Goal: Transaction & Acquisition: Purchase product/service

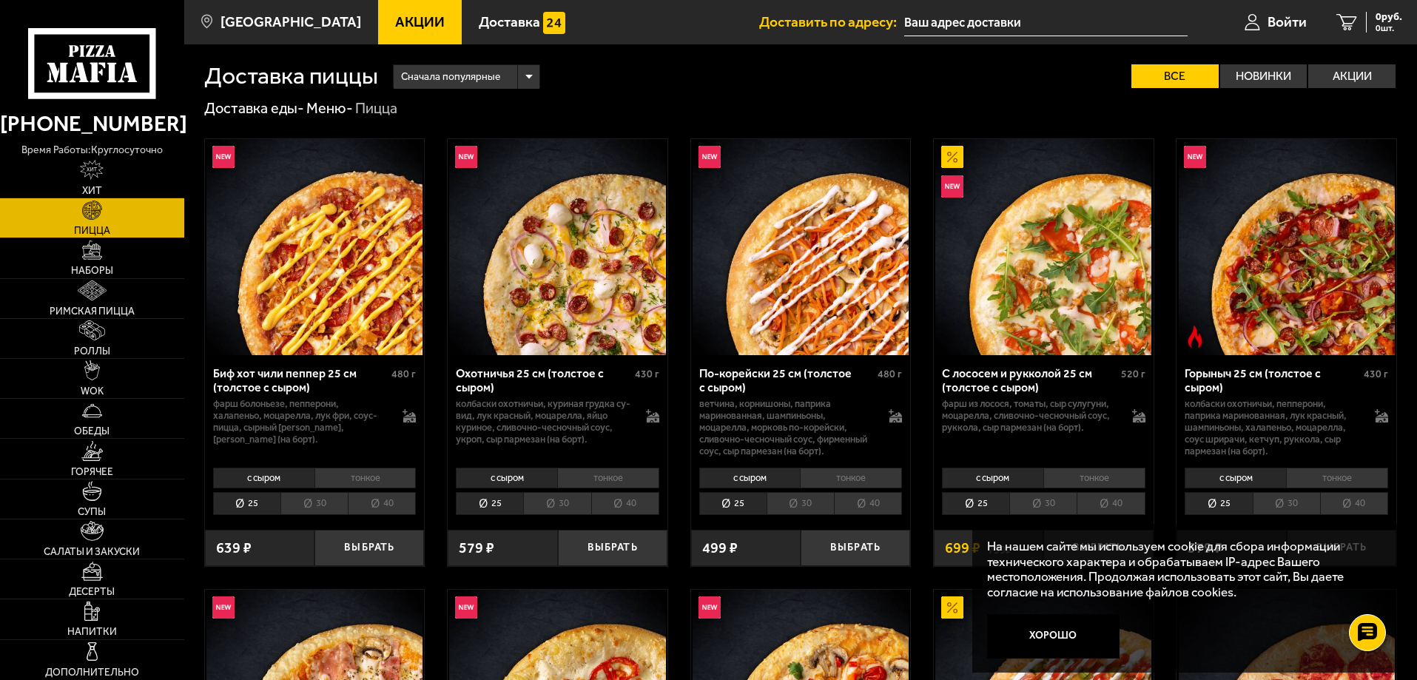
click at [1050, 506] on li "30" at bounding box center [1043, 503] width 67 height 23
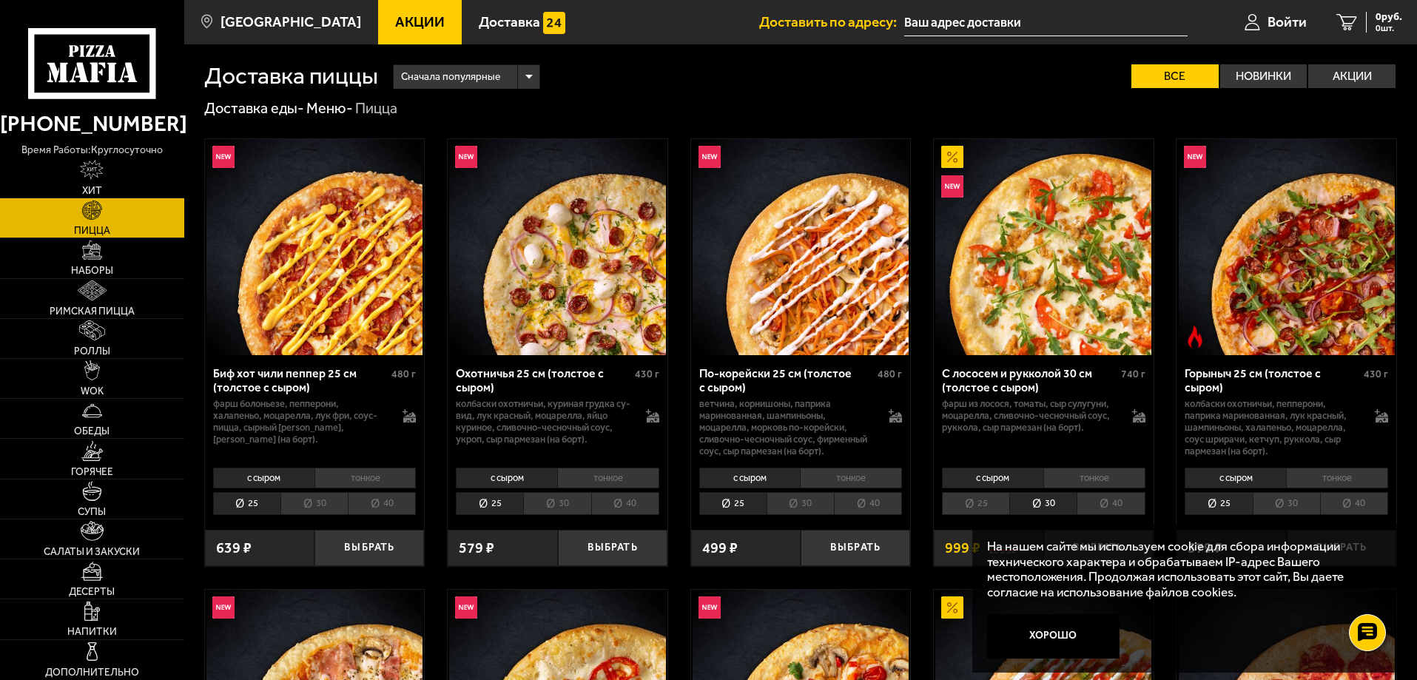
click at [1105, 506] on li "40" at bounding box center [1111, 503] width 68 height 23
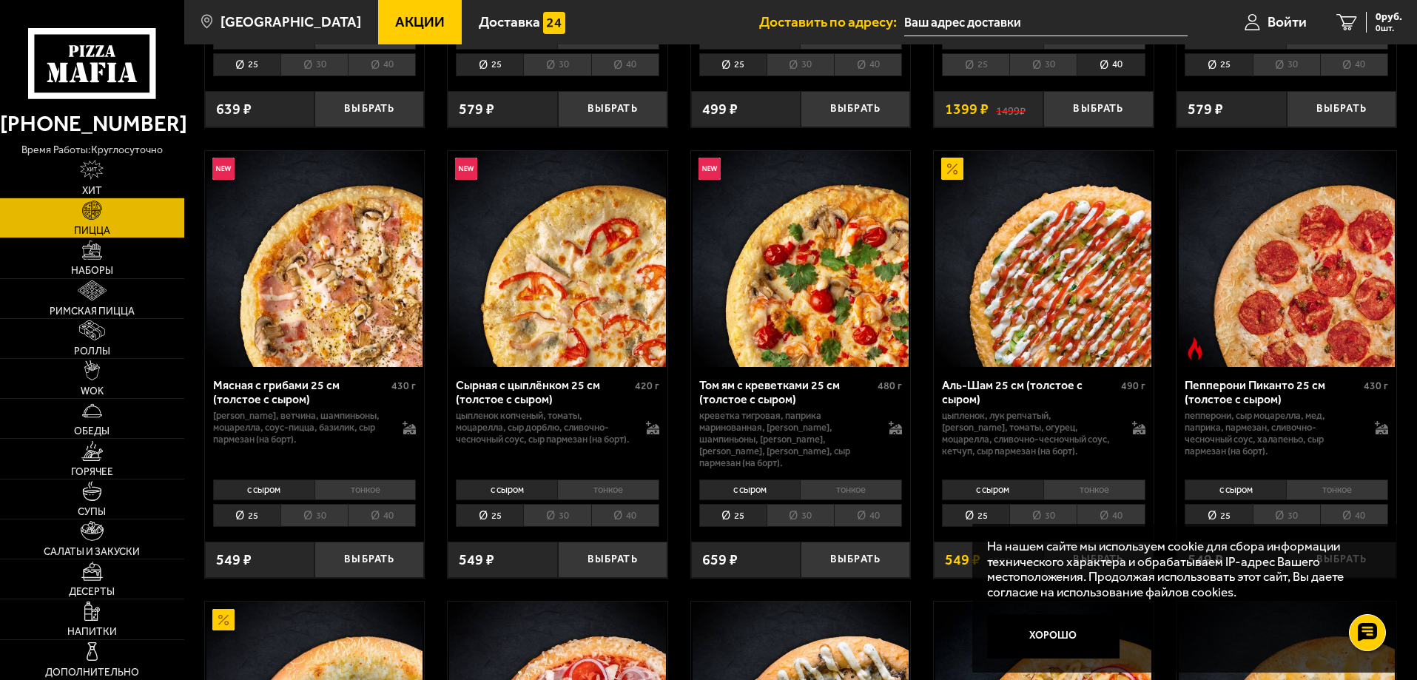
scroll to position [592, 0]
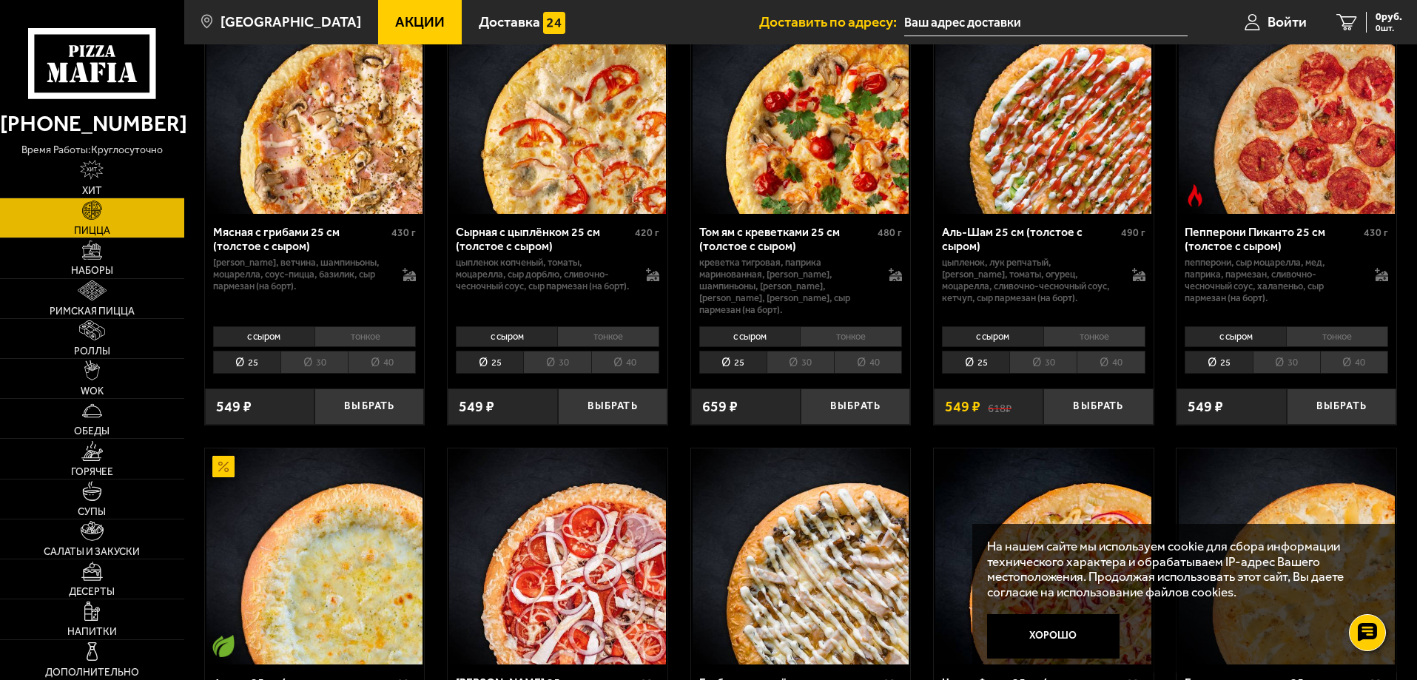
click at [1052, 353] on li "30" at bounding box center [1043, 362] width 67 height 23
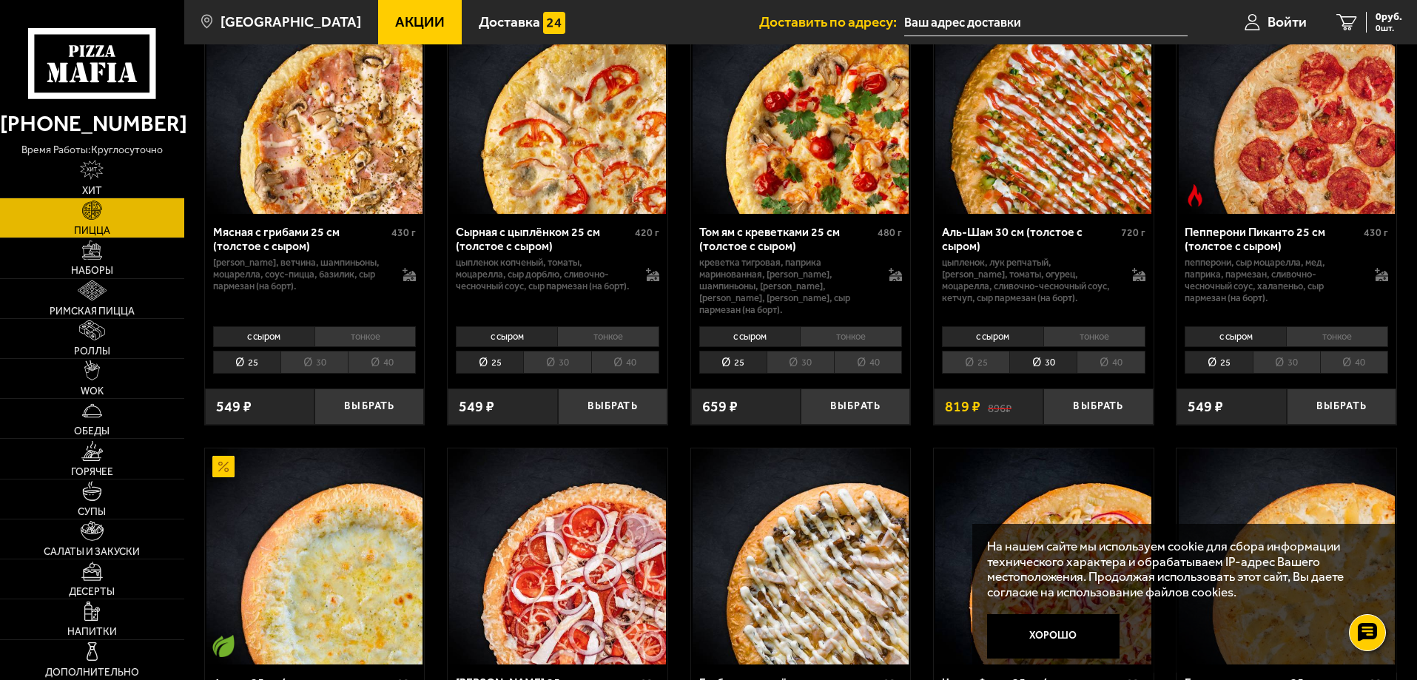
click at [1112, 357] on li "40" at bounding box center [1111, 362] width 68 height 23
click at [1062, 358] on li "30" at bounding box center [1043, 362] width 67 height 23
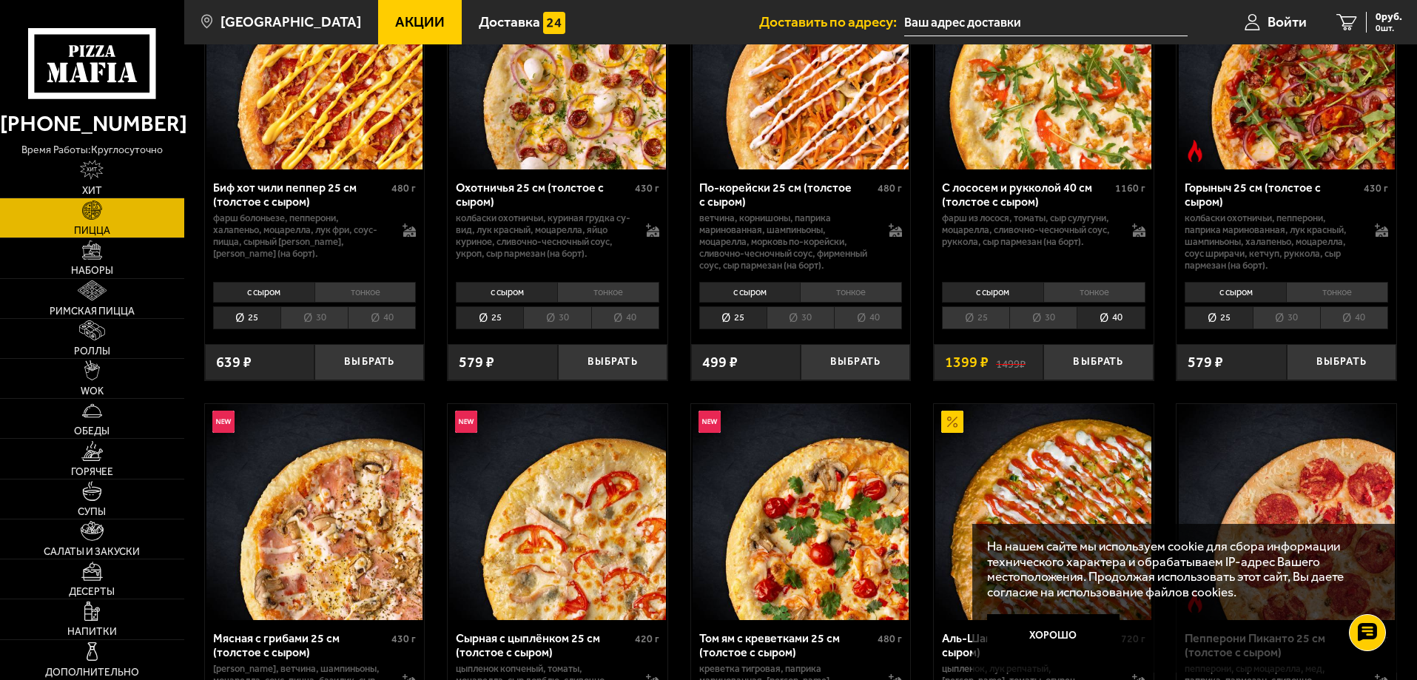
scroll to position [148, 0]
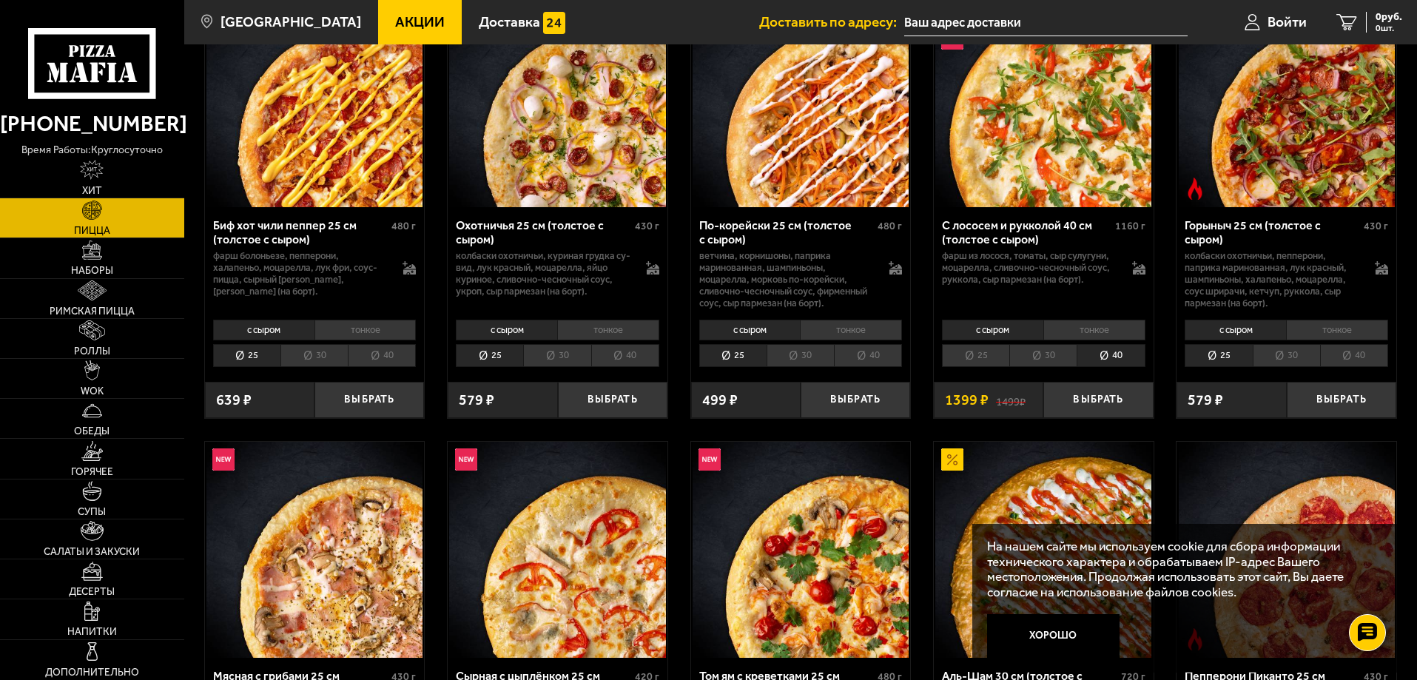
click at [629, 358] on li "40" at bounding box center [625, 355] width 68 height 23
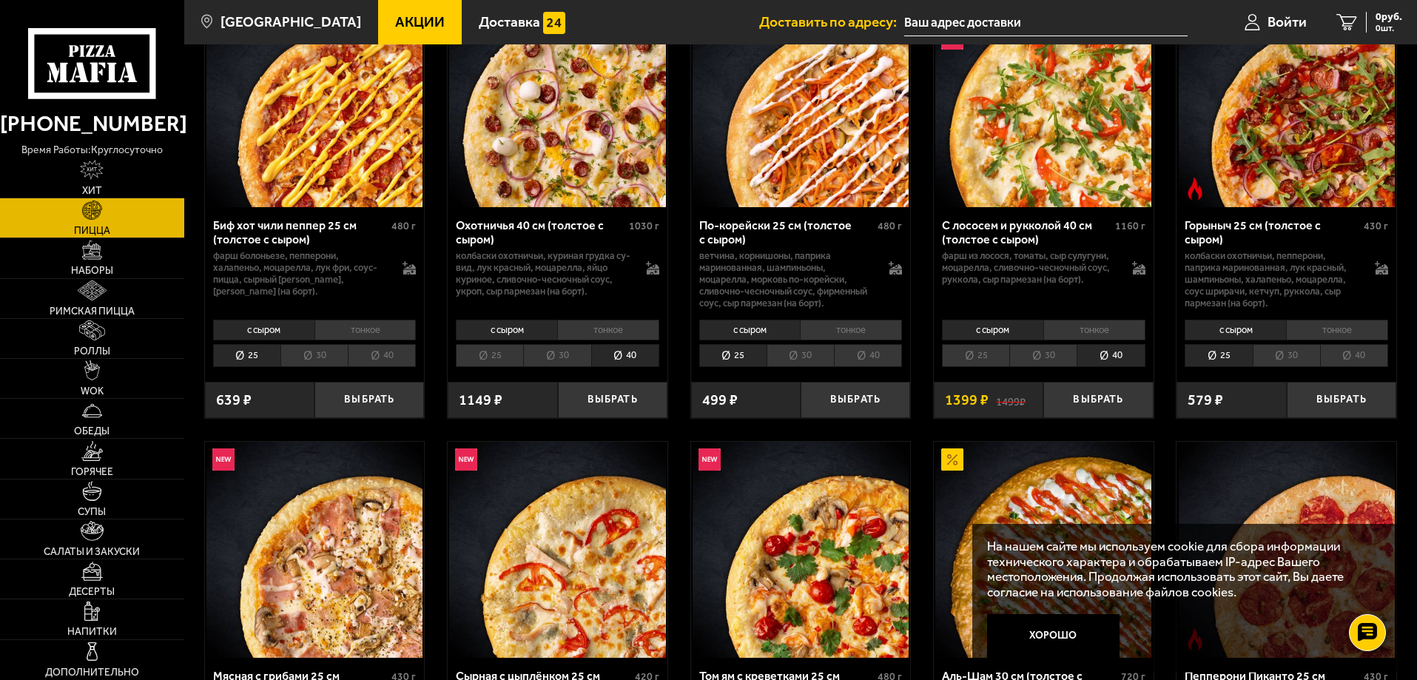
click at [565, 349] on li "30" at bounding box center [556, 355] width 67 height 23
click at [621, 365] on li "40" at bounding box center [625, 355] width 68 height 23
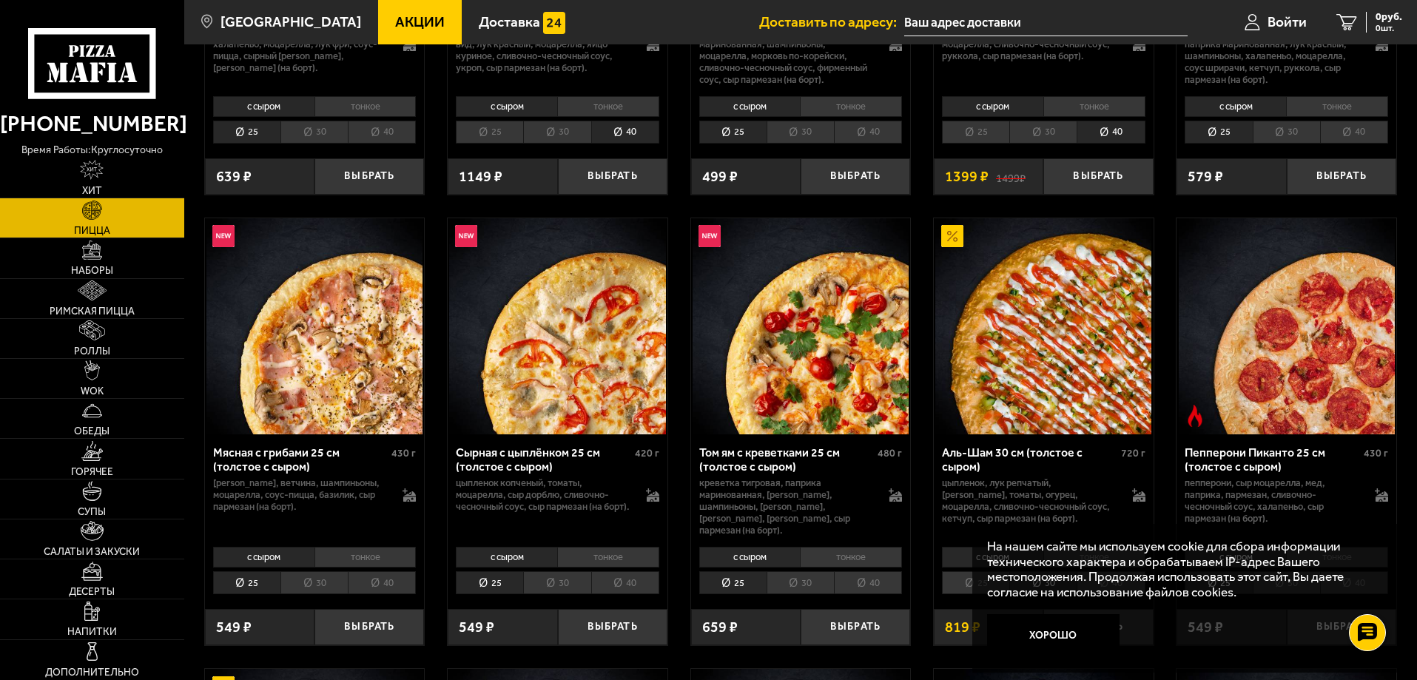
scroll to position [444, 0]
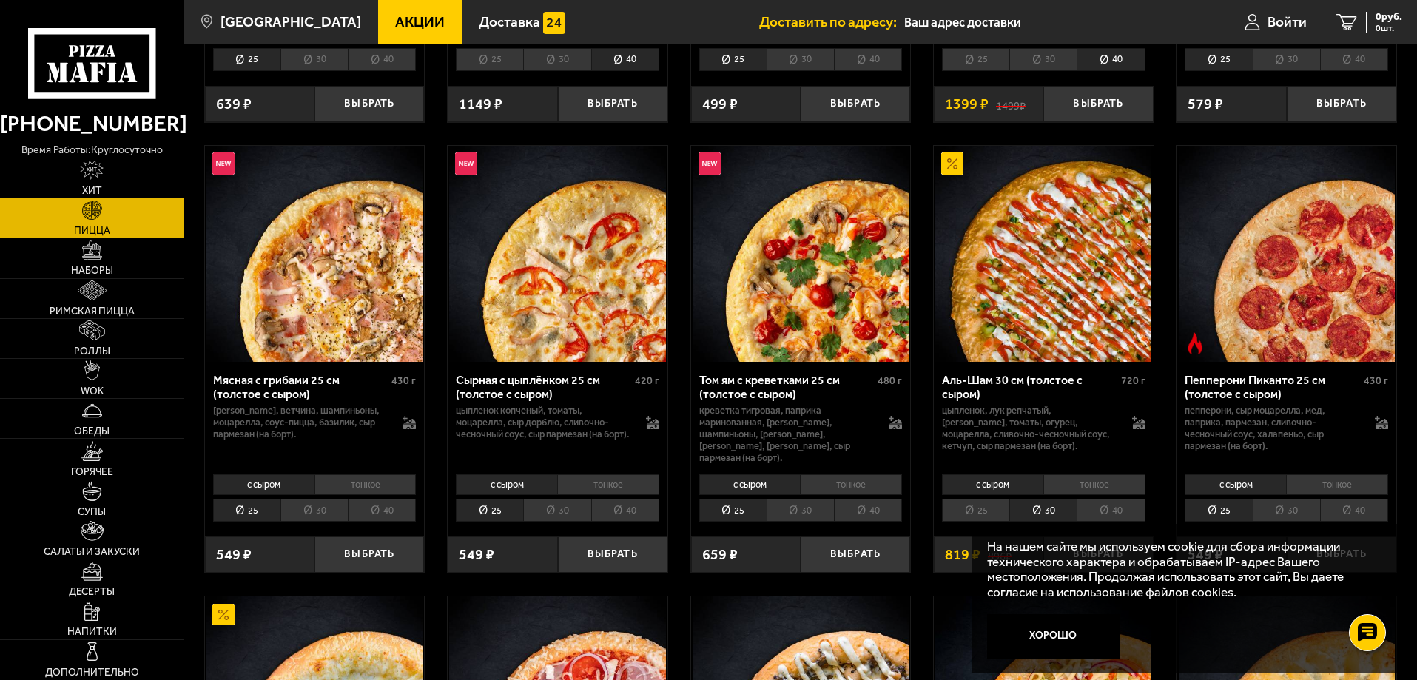
click at [1124, 506] on li "40" at bounding box center [1111, 510] width 68 height 23
click at [870, 501] on li "40" at bounding box center [868, 510] width 68 height 23
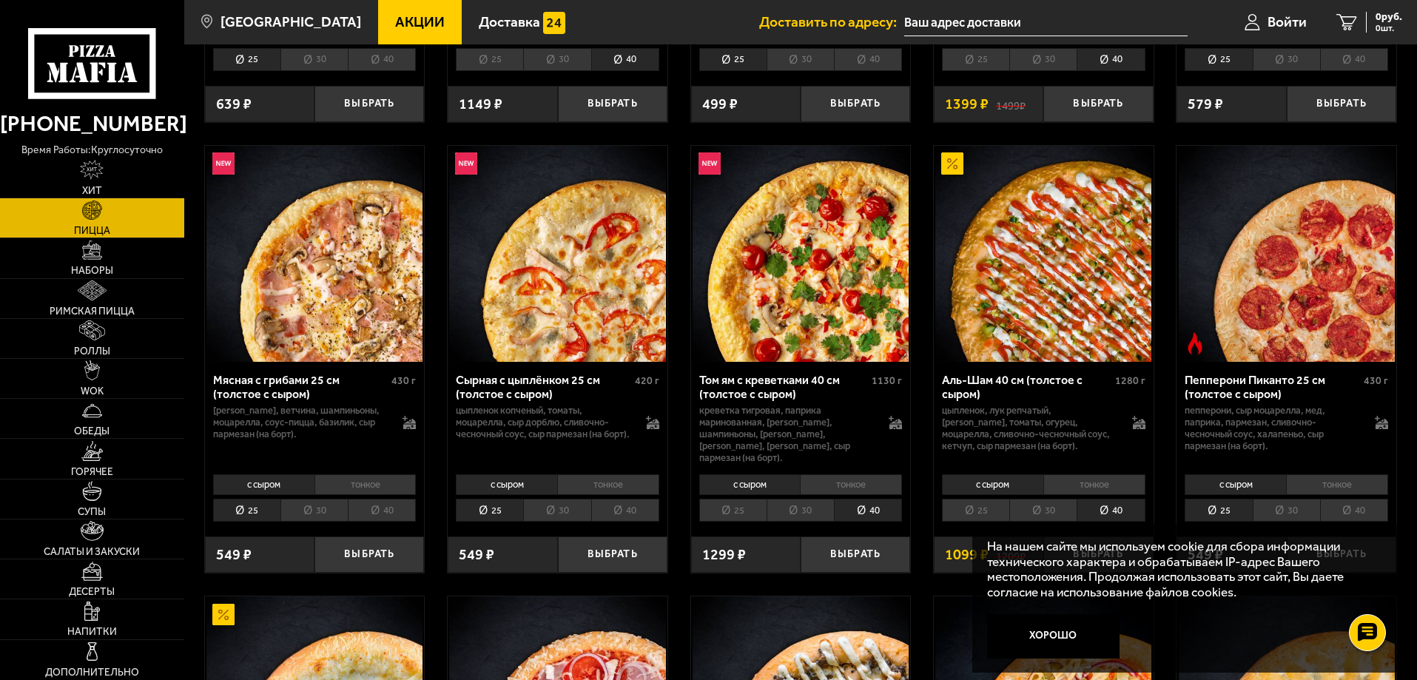
click at [808, 499] on li "30" at bounding box center [800, 510] width 67 height 23
click at [861, 499] on li "40" at bounding box center [868, 510] width 68 height 23
click at [723, 499] on li "25" at bounding box center [732, 510] width 67 height 23
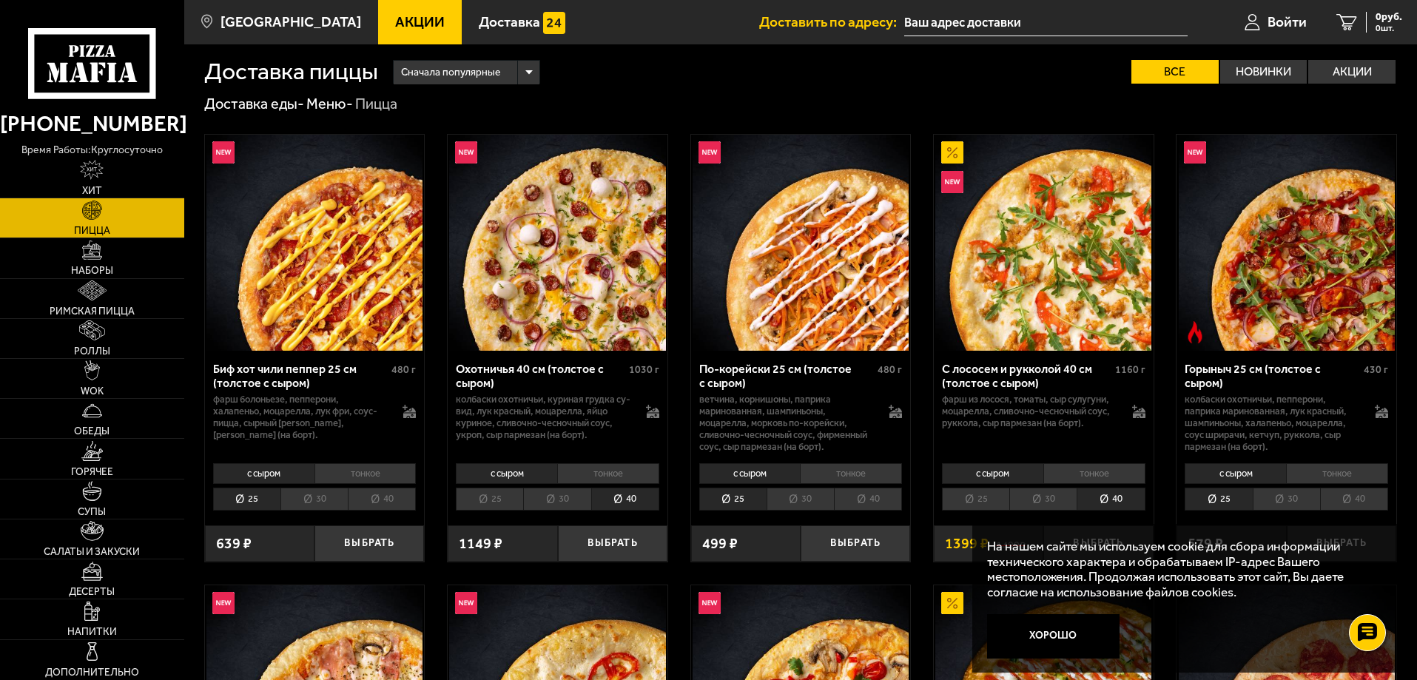
scroll to position [0, 0]
